Goal: Task Accomplishment & Management: Manage account settings

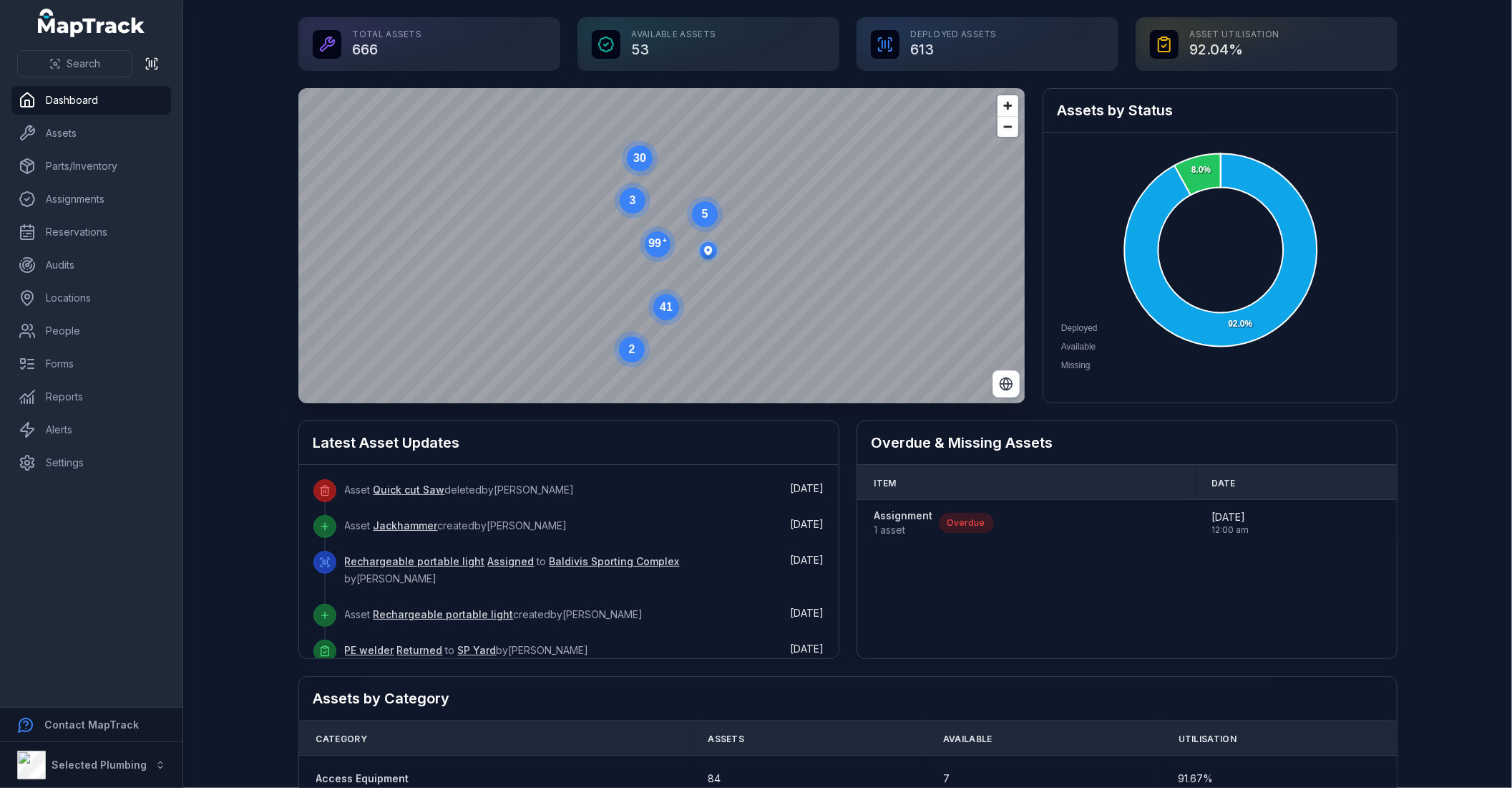
click at [403, 490] on link "Quick cut Saw" at bounding box center [409, 490] width 72 height 14
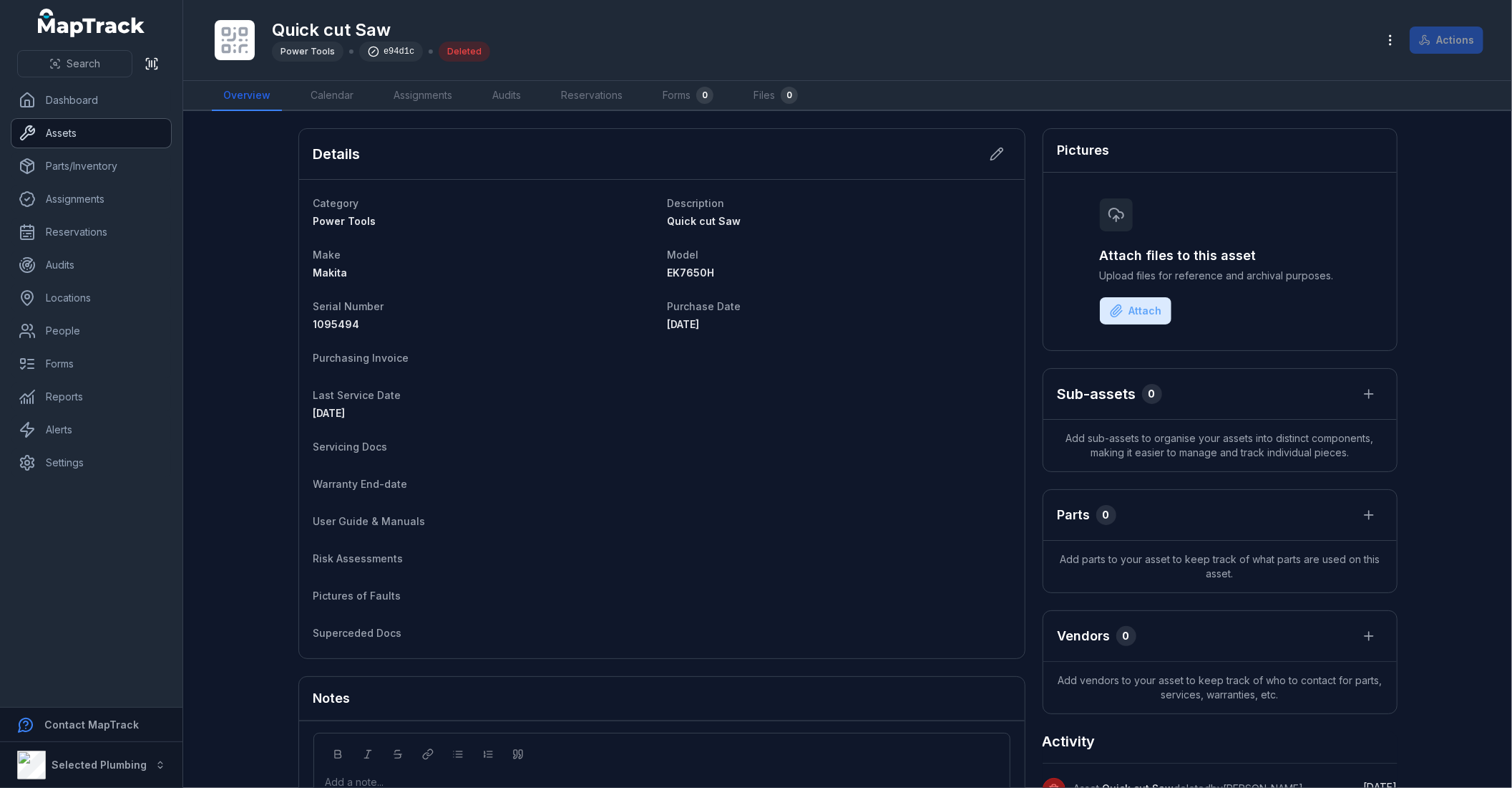
click at [73, 127] on link "Assets" at bounding box center [91, 133] width 160 height 29
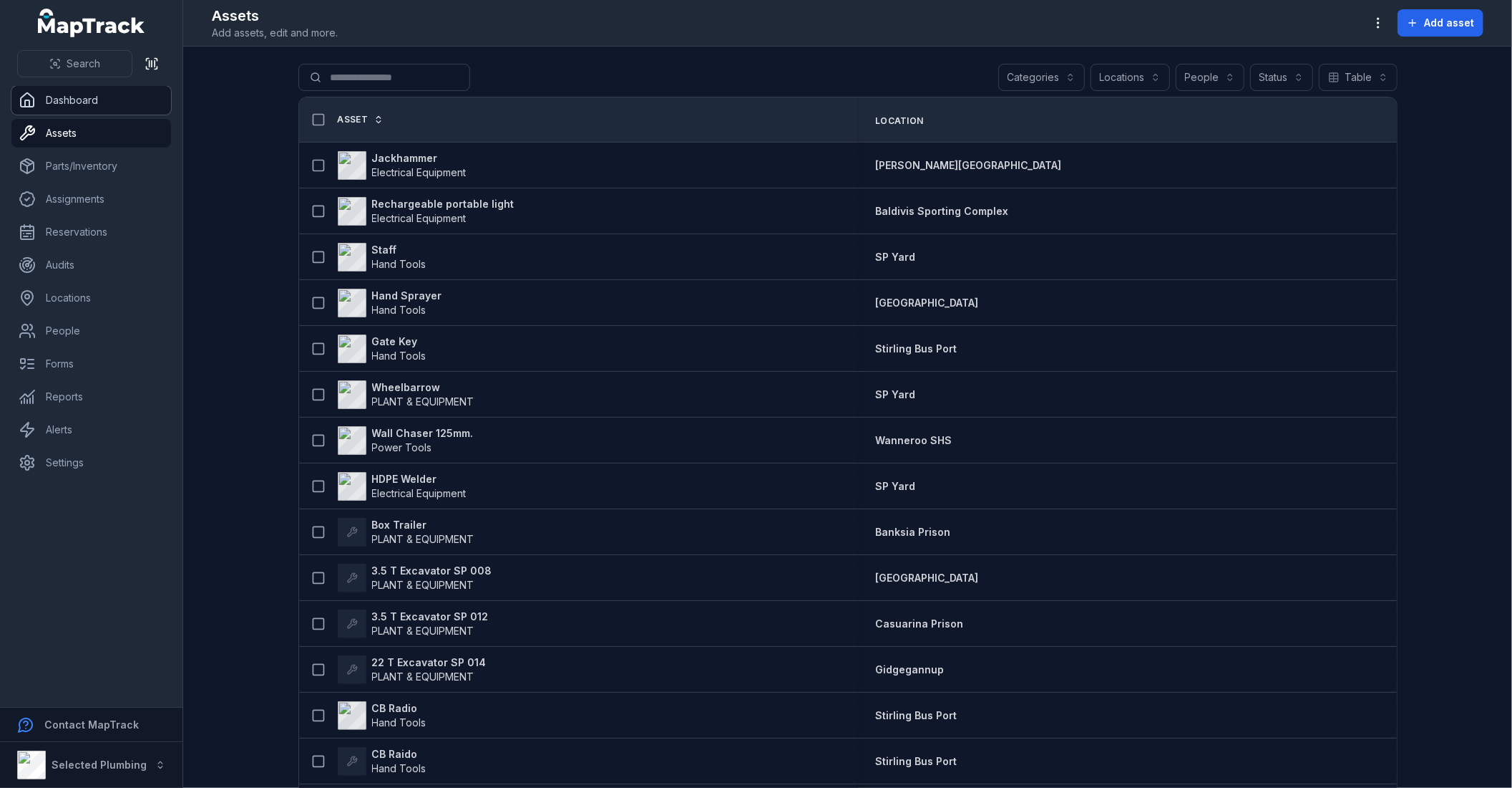
click at [77, 93] on link "Dashboard" at bounding box center [91, 100] width 160 height 29
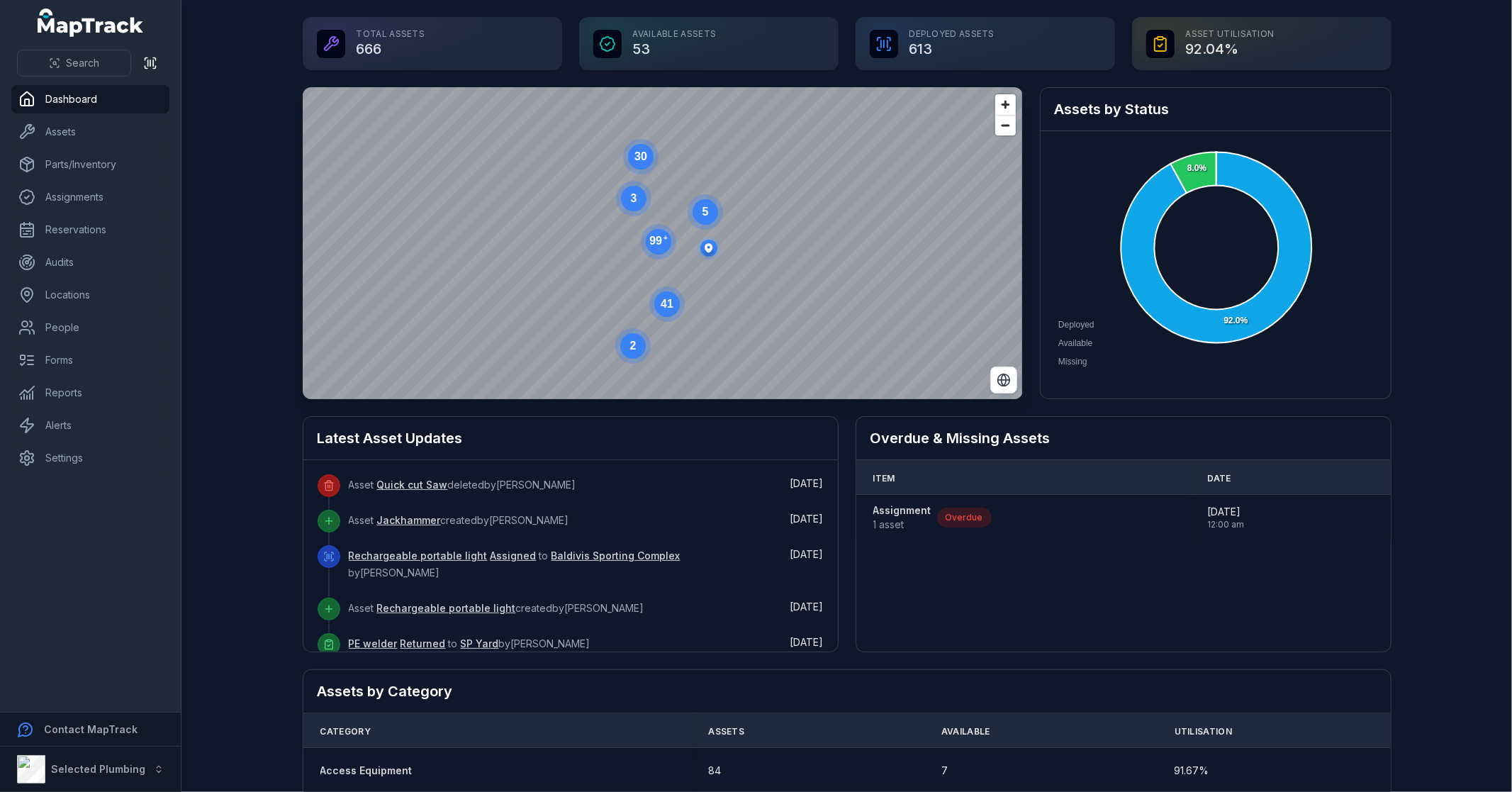
click at [214, 371] on main "Total Assets 666 Available Assets 53 Deployed Assets 613 Asset utilisation 92.0…" at bounding box center [847, 396] width 1331 height 792
drag, startPoint x: 479, startPoint y: 439, endPoint x: 289, endPoint y: 443, distance: 190.0
click at [289, 443] on main "Total Assets 666 Available Assets 53 Deployed Assets 613 Asset utilisation 92.0…" at bounding box center [847, 396] width 1331 height 792
click at [509, 431] on h2 "Latest Asset Updates" at bounding box center [571, 437] width 507 height 20
click at [244, 497] on main "Total Assets 666 Available Assets 53 Deployed Assets 613 Asset utilisation 92.0…" at bounding box center [847, 396] width 1331 height 792
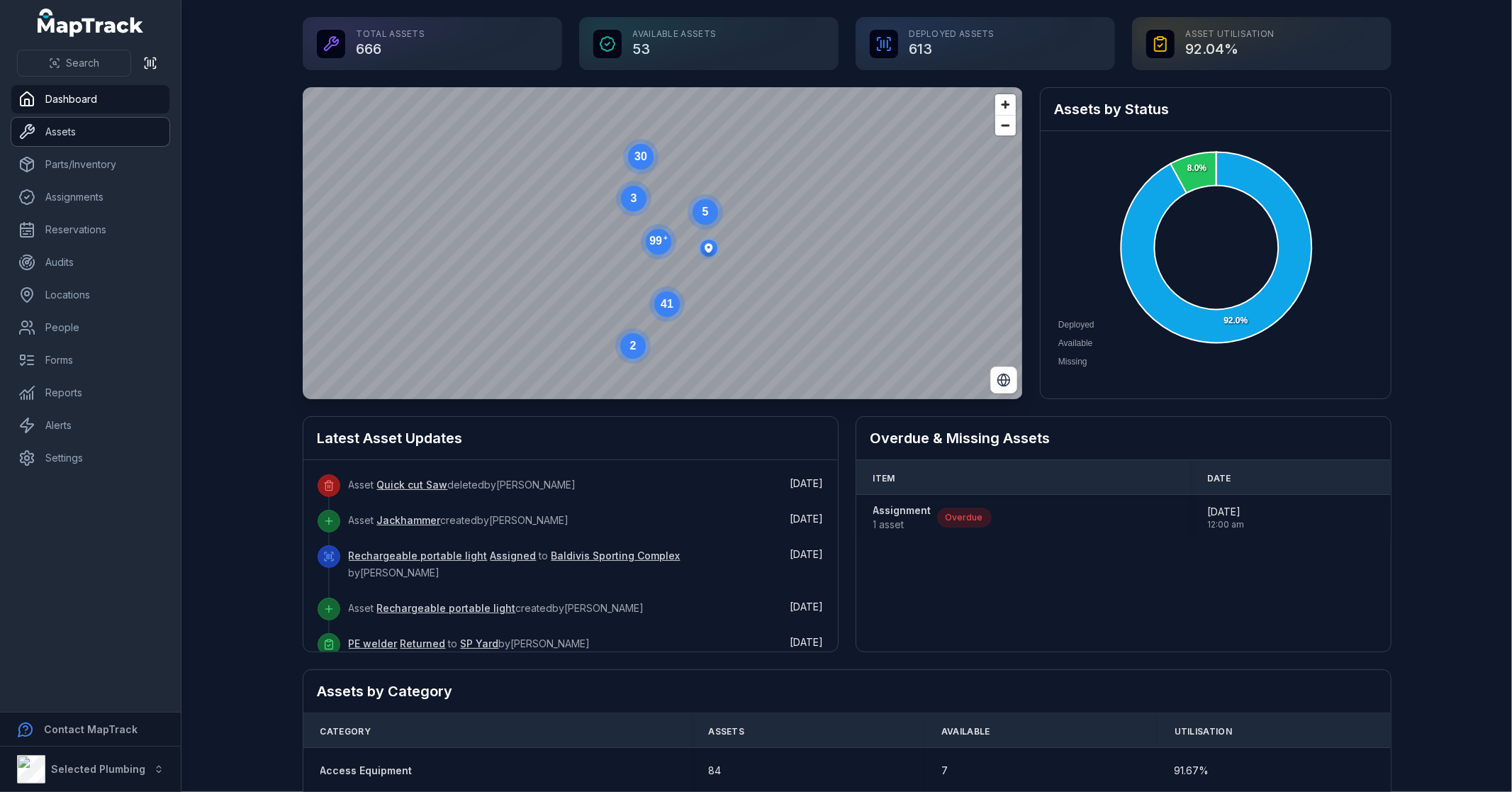
click at [109, 139] on link "Assets" at bounding box center [90, 132] width 158 height 28
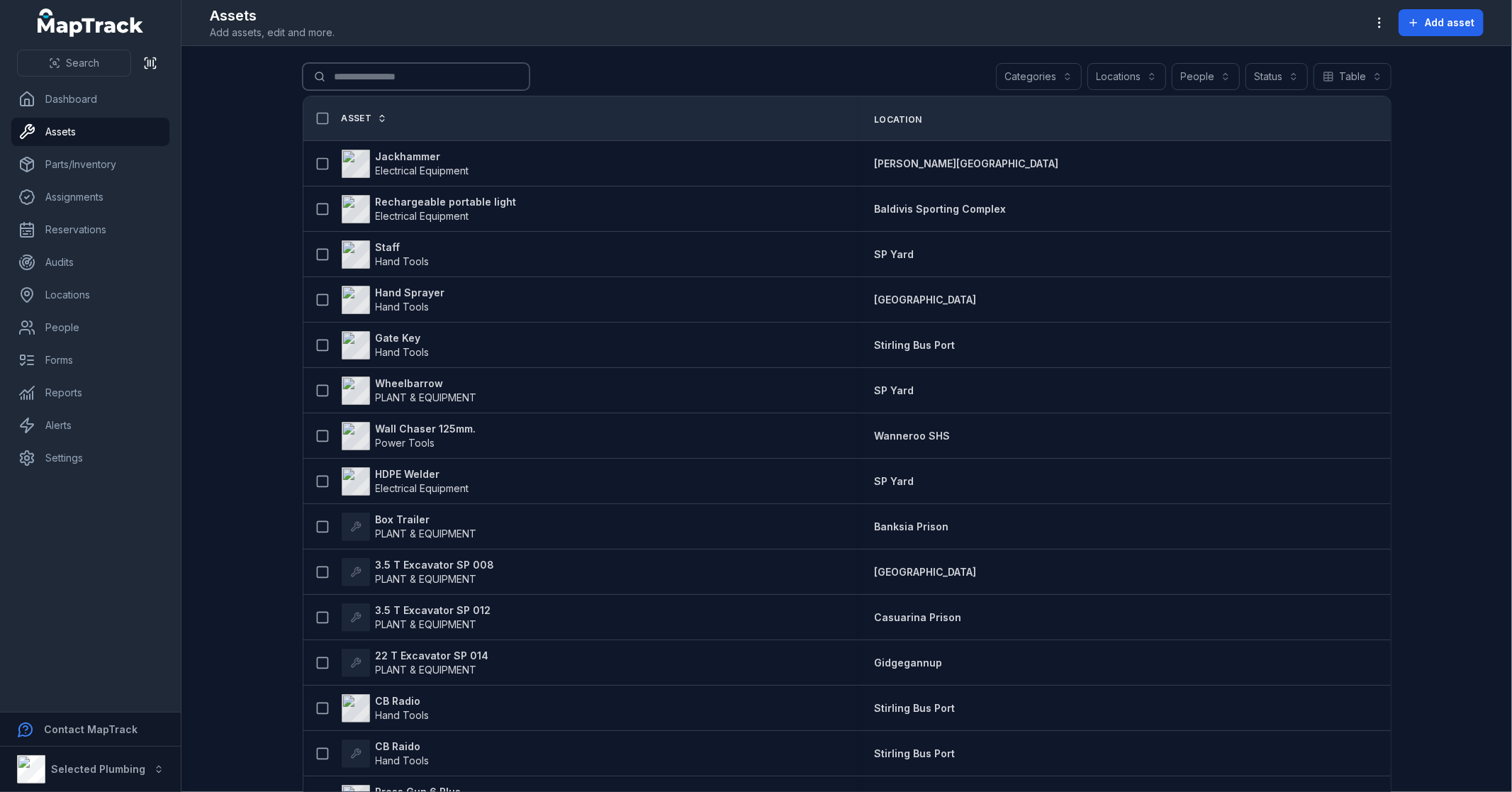
click at [370, 69] on input "Search for assets" at bounding box center [417, 77] width 227 height 26
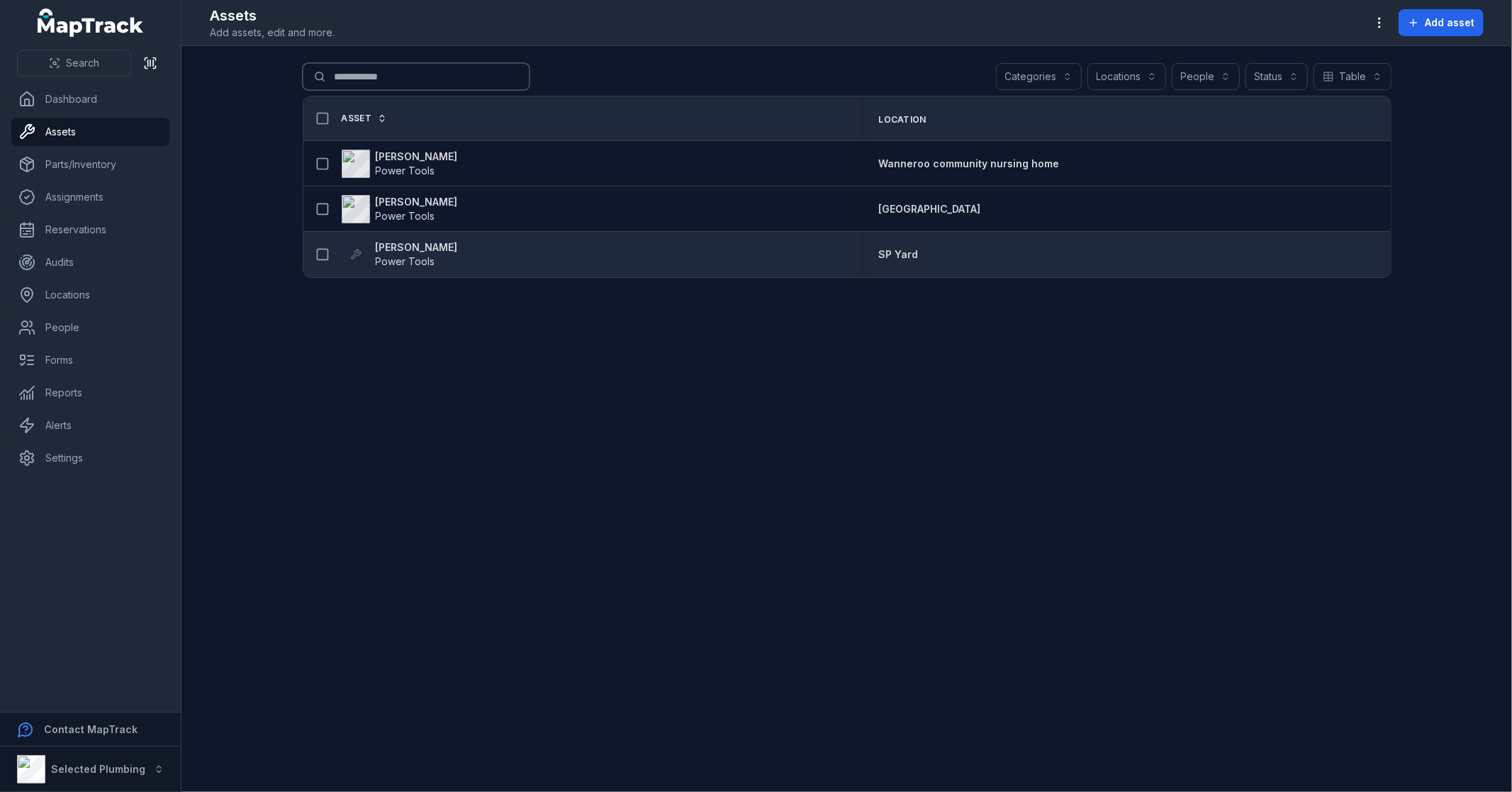
type input "**********"
click at [412, 248] on strong "[PERSON_NAME]" at bounding box center [417, 247] width 82 height 14
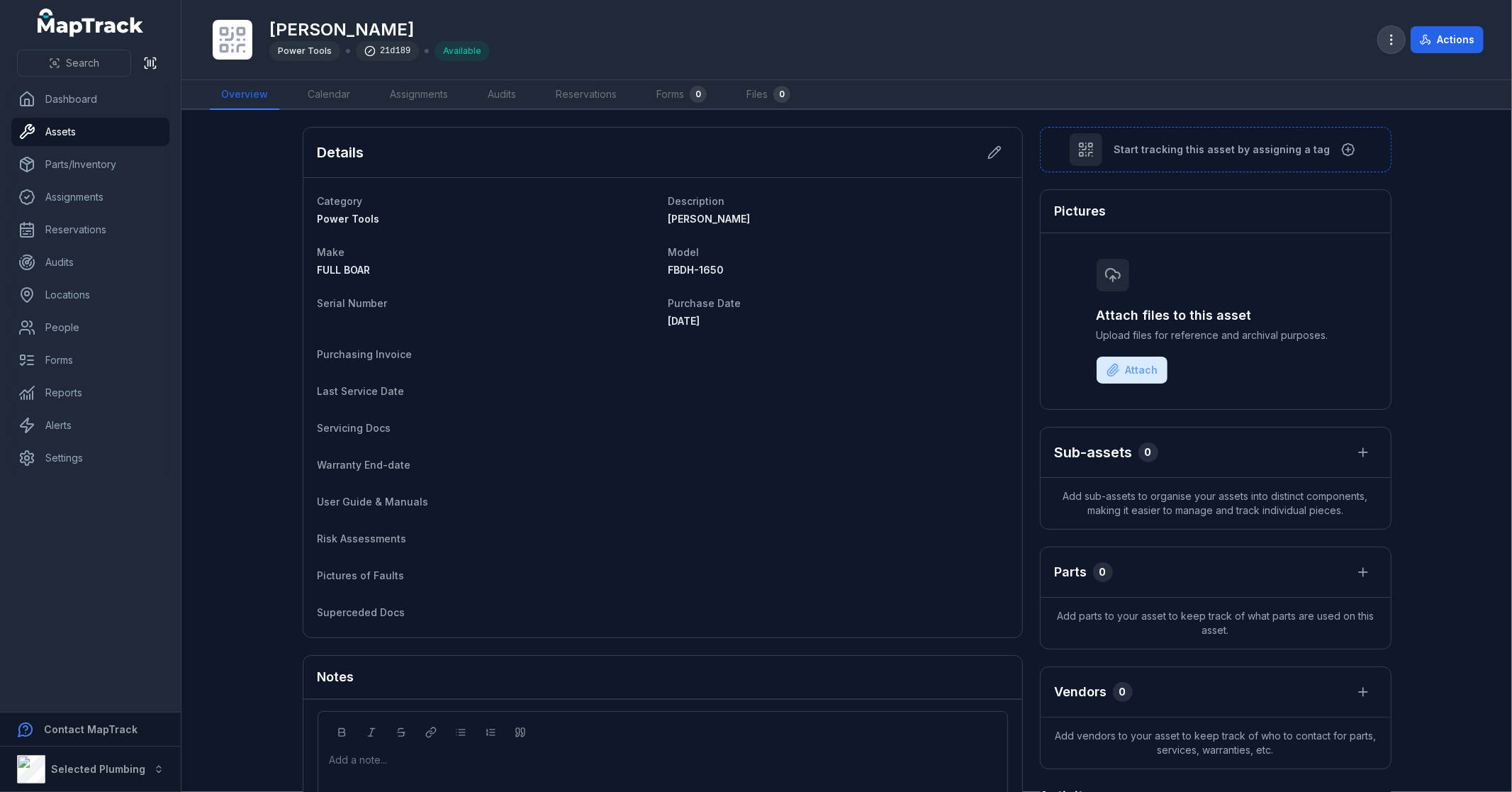
click at [1392, 44] on icon "button" at bounding box center [1392, 39] width 14 height 14
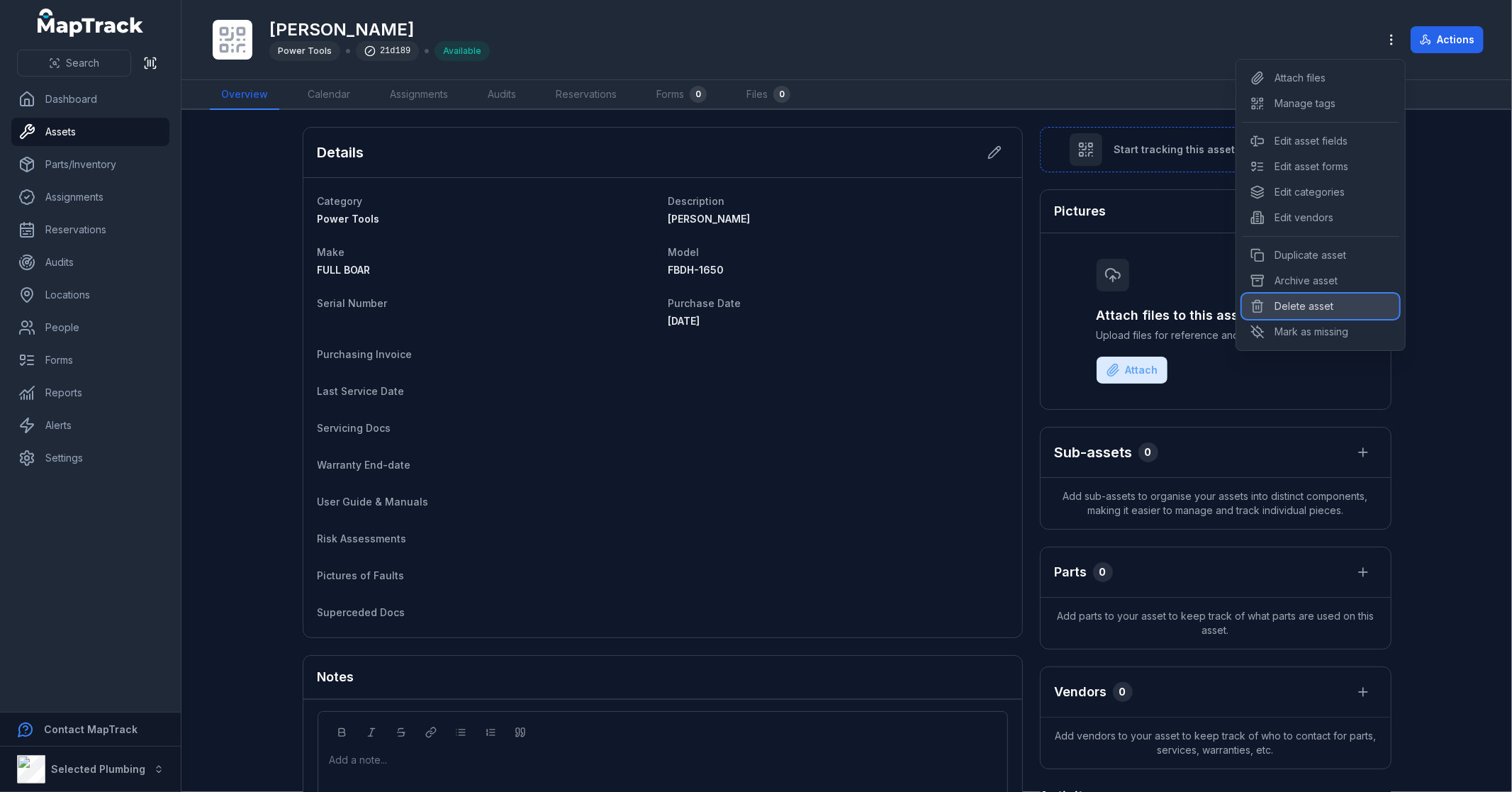
click at [1307, 309] on div "Delete asset" at bounding box center [1321, 306] width 157 height 26
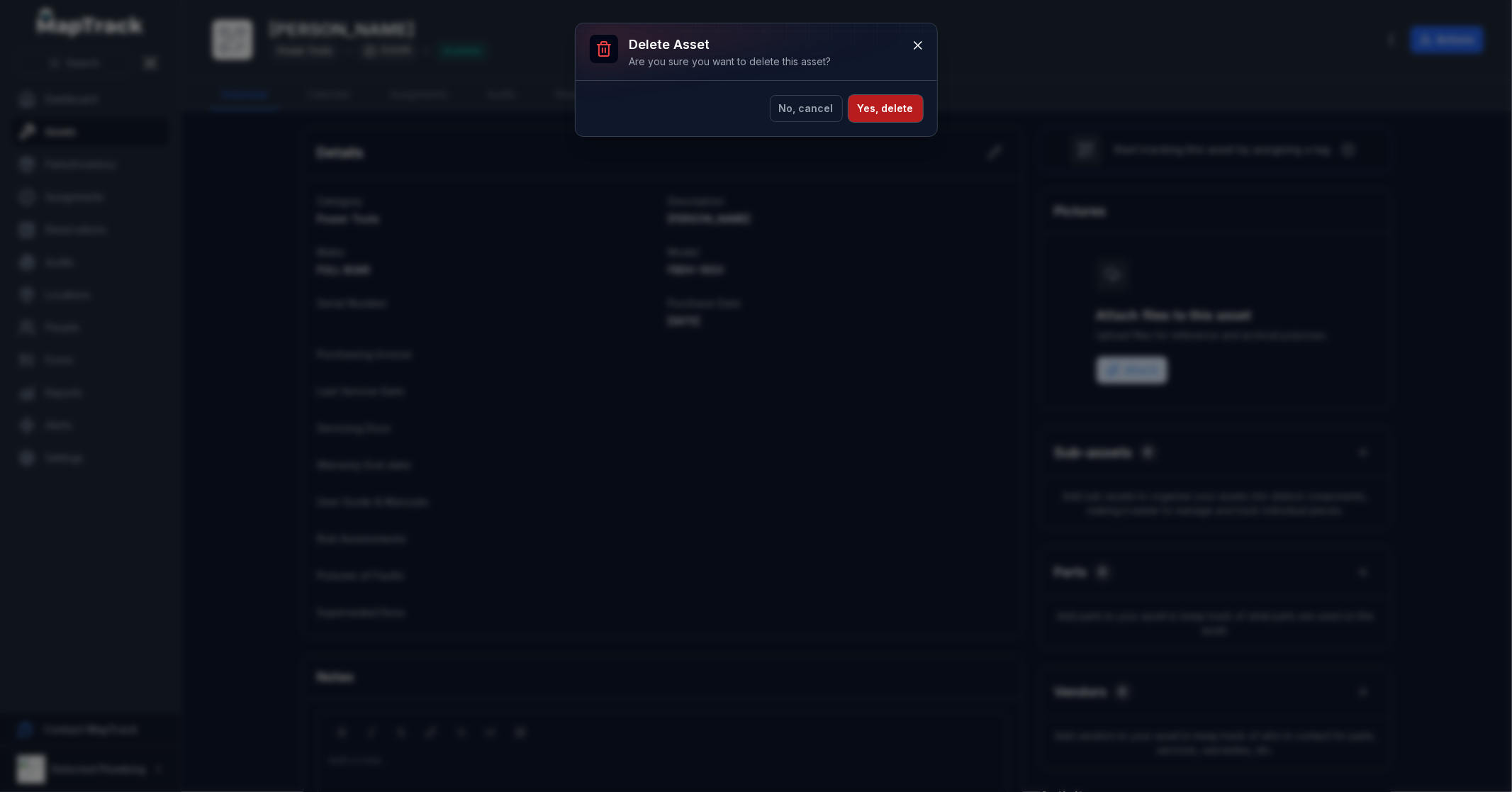
click at [877, 102] on button "Yes, delete" at bounding box center [885, 108] width 75 height 26
